Goal: Transaction & Acquisition: Purchase product/service

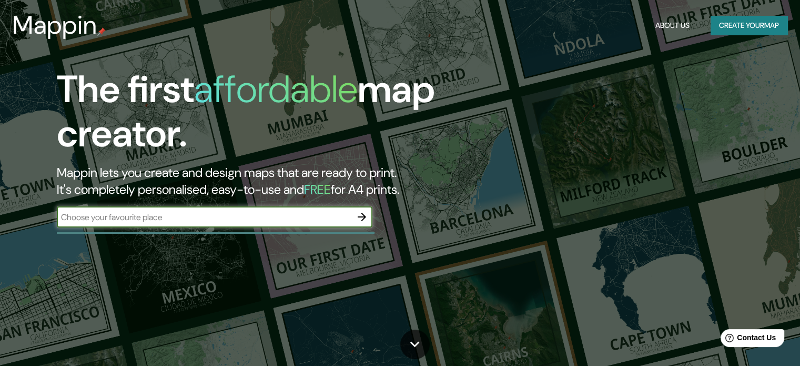
click at [271, 222] on div "​" at bounding box center [215, 216] width 316 height 21
type input "M"
type input "[GEOGRAPHIC_DATA]"
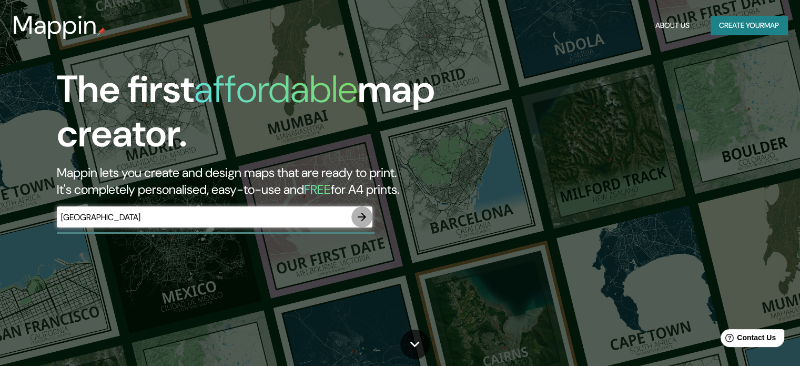
click at [364, 221] on icon "button" at bounding box center [362, 216] width 13 height 13
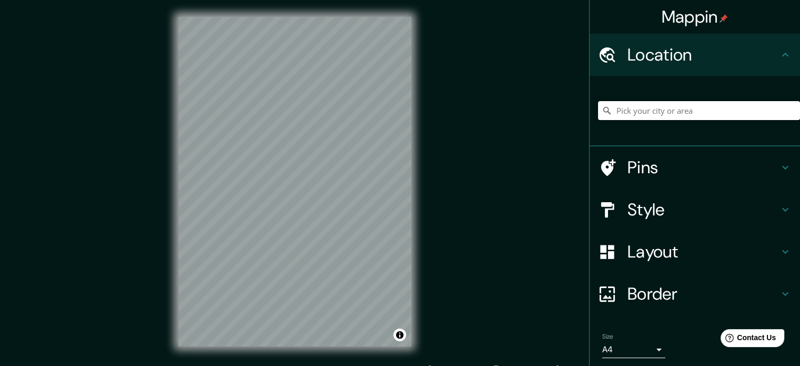
click at [704, 107] on input "Pick your city or area" at bounding box center [699, 110] width 202 height 19
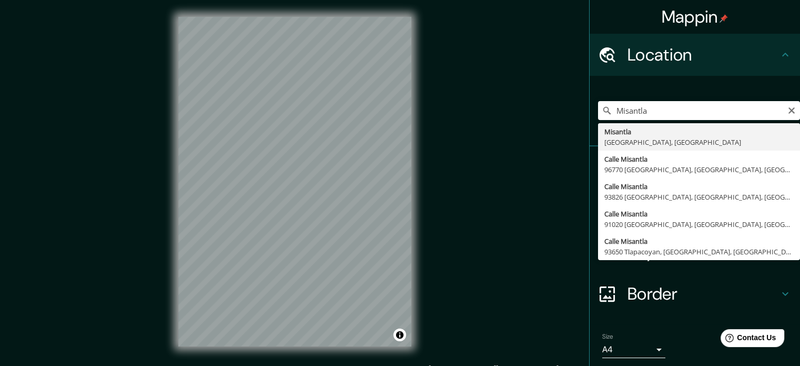
type input "Misantla, [GEOGRAPHIC_DATA], [GEOGRAPHIC_DATA]"
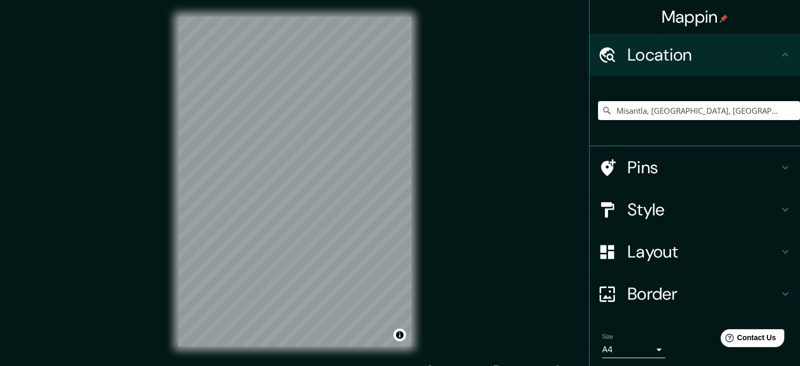
click at [616, 200] on div at bounding box center [612, 209] width 29 height 18
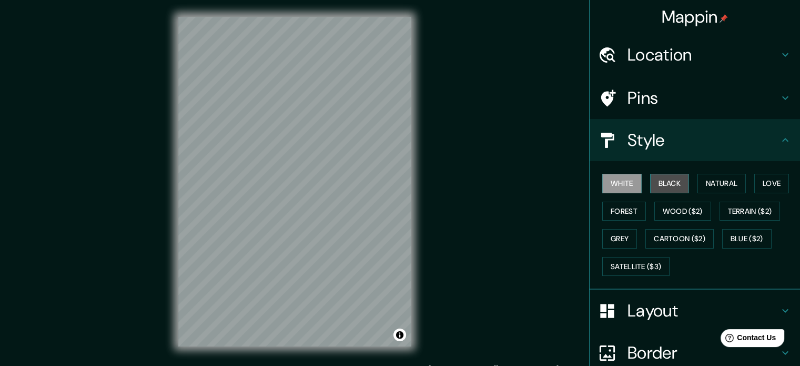
click at [662, 180] on button "Black" at bounding box center [669, 183] width 39 height 19
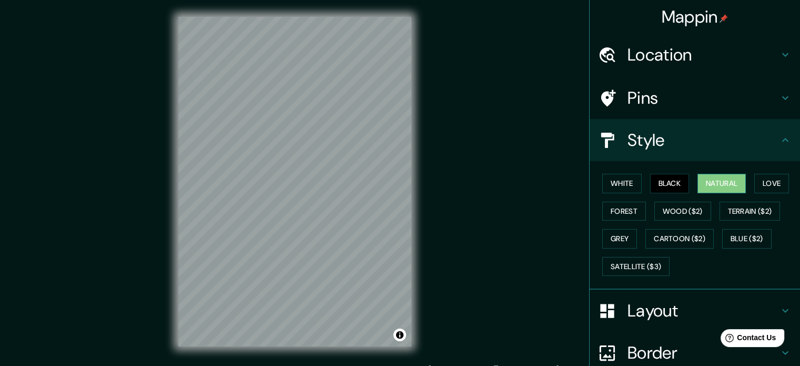
click at [708, 184] on button "Natural" at bounding box center [721, 183] width 48 height 19
click at [766, 188] on button "Love" at bounding box center [771, 183] width 35 height 19
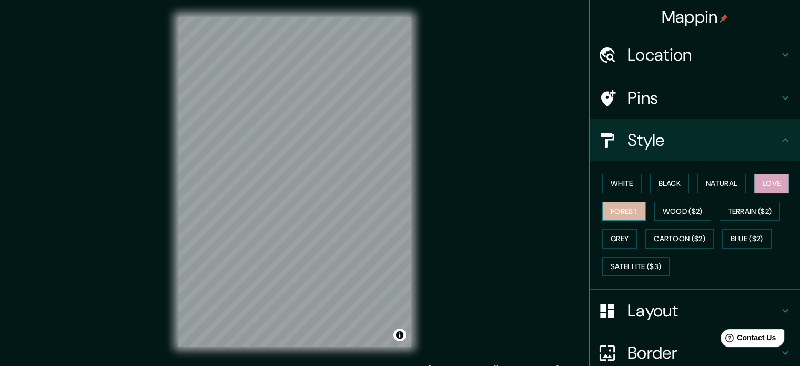
click at [616, 201] on button "Forest" at bounding box center [624, 210] width 44 height 19
click at [682, 211] on button "Wood ($2)" at bounding box center [682, 210] width 57 height 19
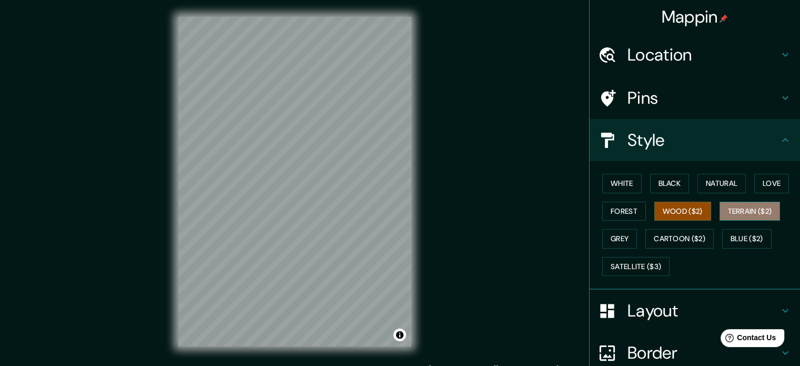
click at [743, 208] on button "Terrain ($2)" at bounding box center [749, 210] width 61 height 19
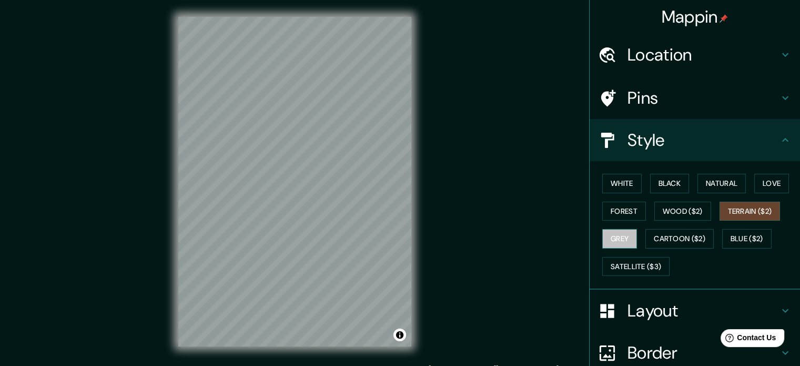
click at [620, 236] on button "Grey" at bounding box center [619, 238] width 35 height 19
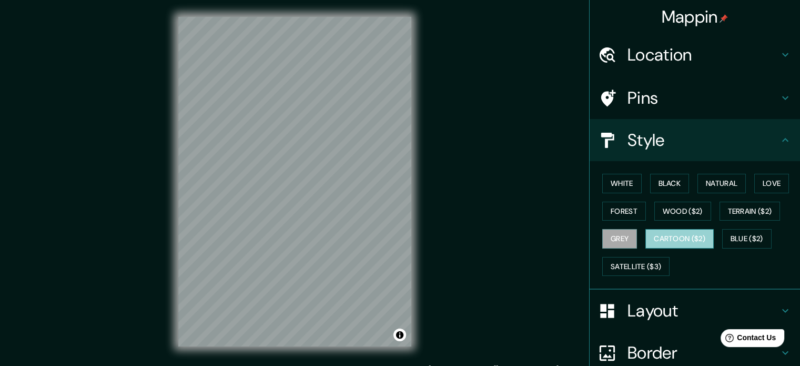
click at [660, 232] on button "Cartoon ($2)" at bounding box center [679, 238] width 68 height 19
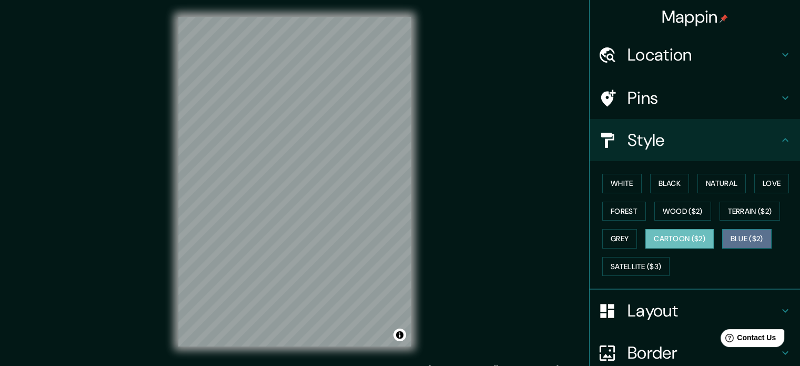
click at [731, 233] on button "Blue ($2)" at bounding box center [746, 238] width 49 height 19
click at [694, 232] on button "Cartoon ($2)" at bounding box center [679, 238] width 68 height 19
